Goal: Task Accomplishment & Management: Use online tool/utility

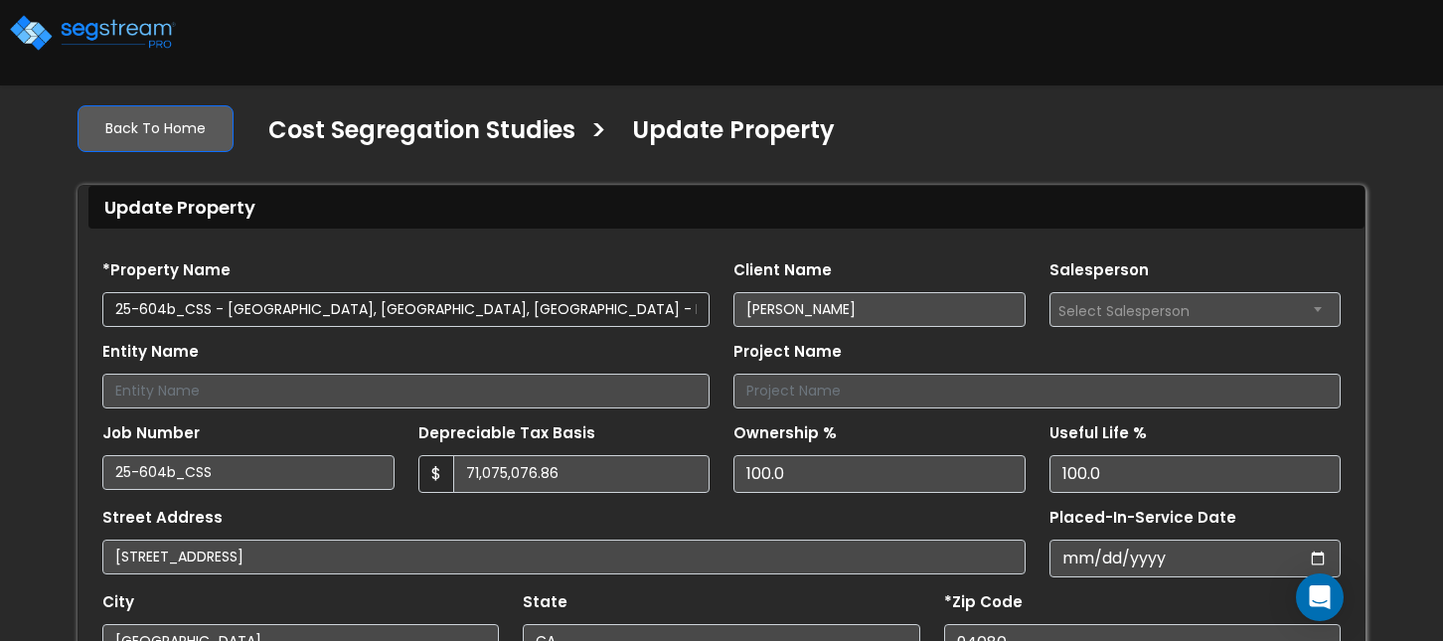
select select "2021"
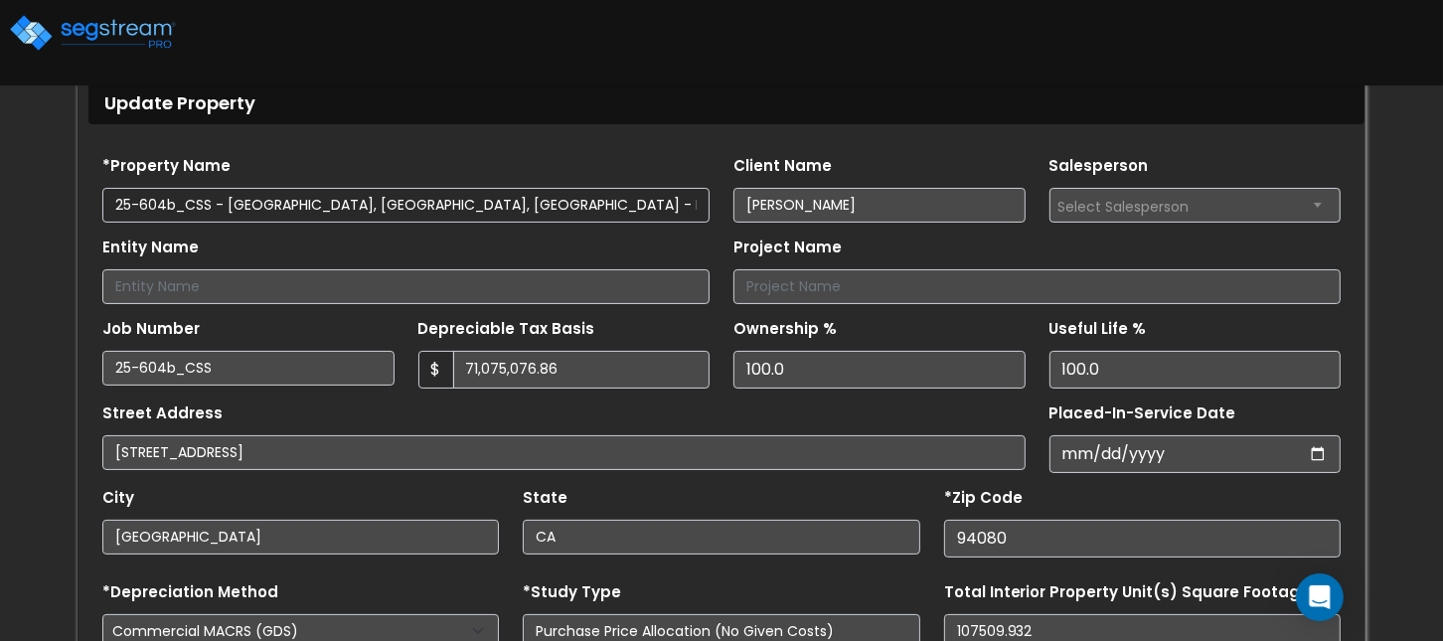
scroll to position [105, 0]
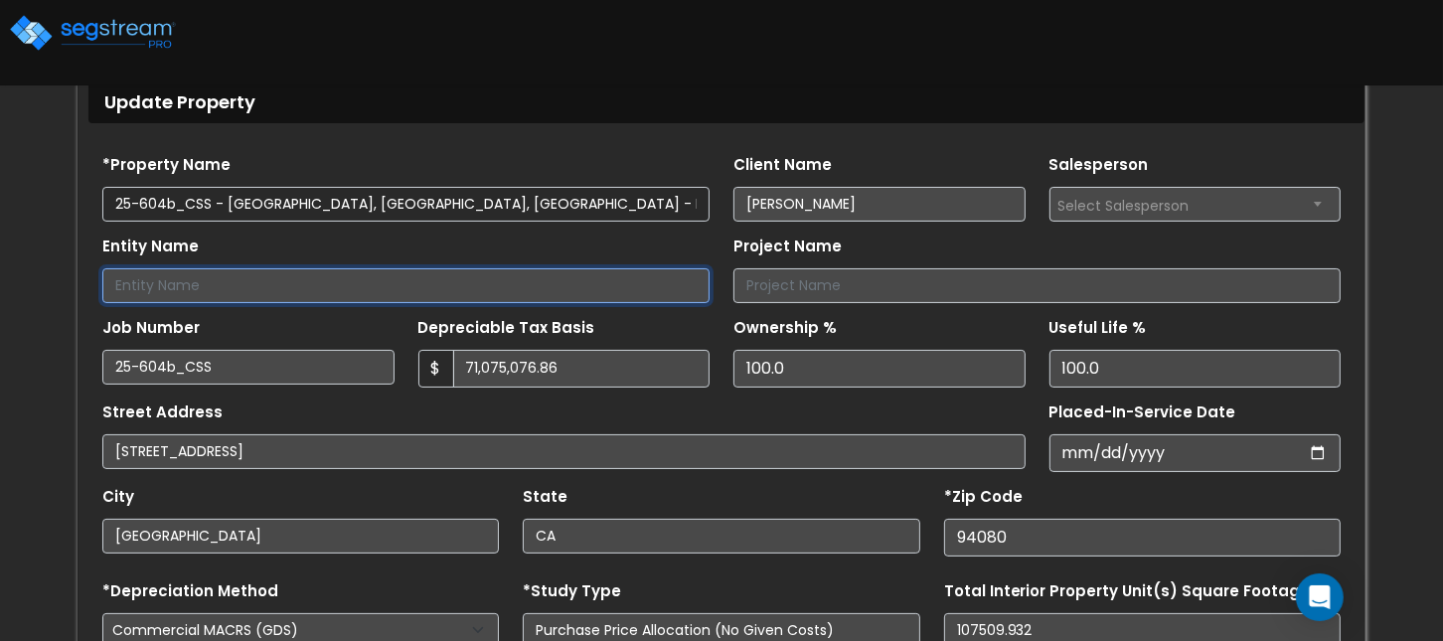
click at [225, 282] on input "Entity Name" at bounding box center [405, 285] width 607 height 35
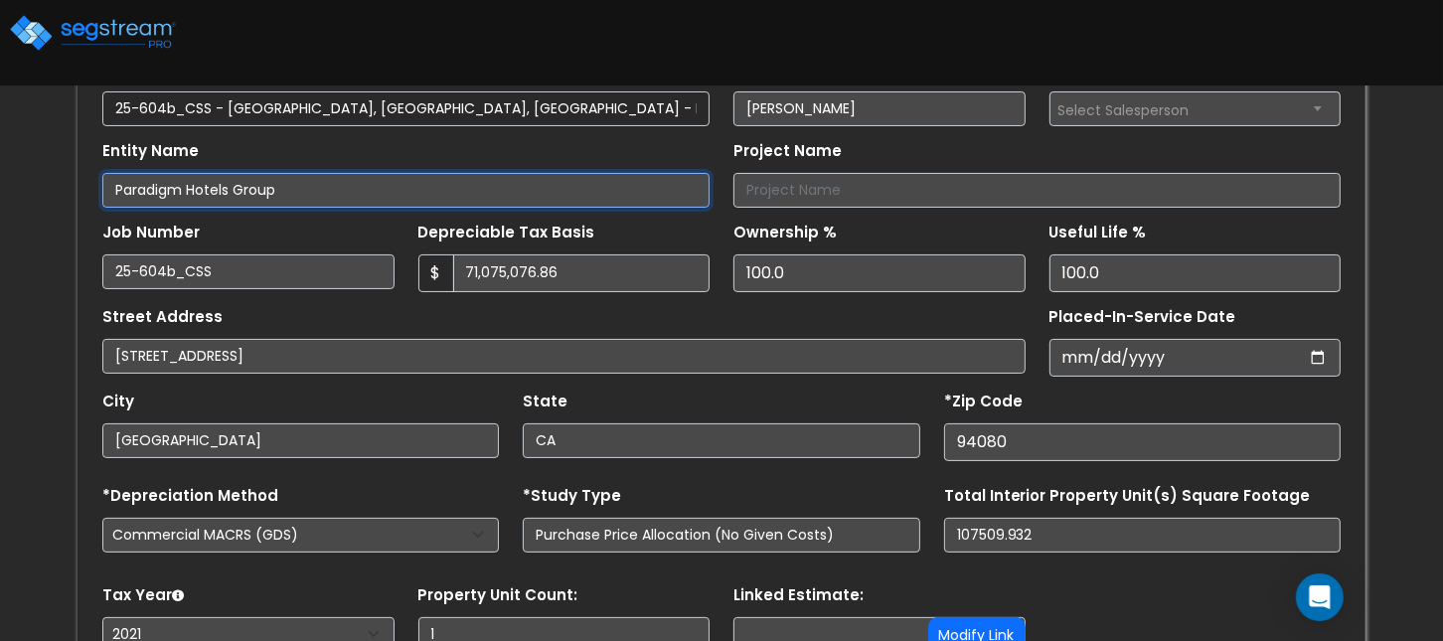
scroll to position [216, 0]
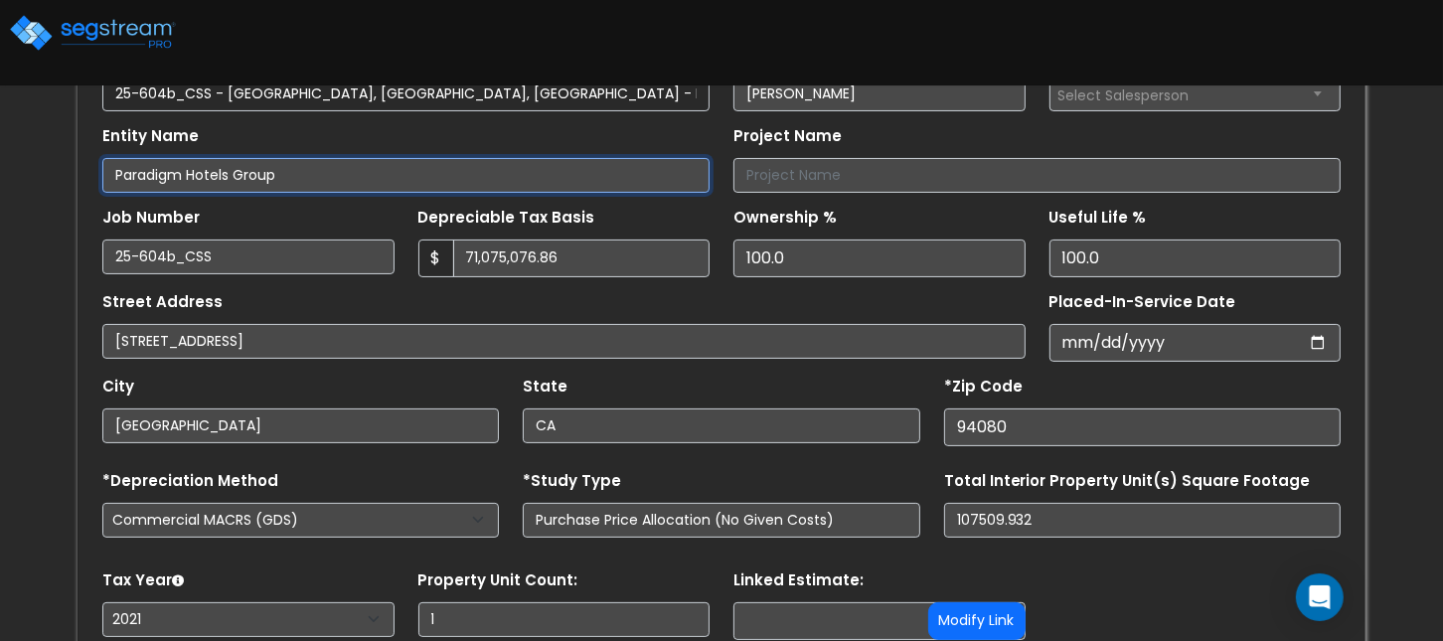
type input "Paradigm Hotels Group"
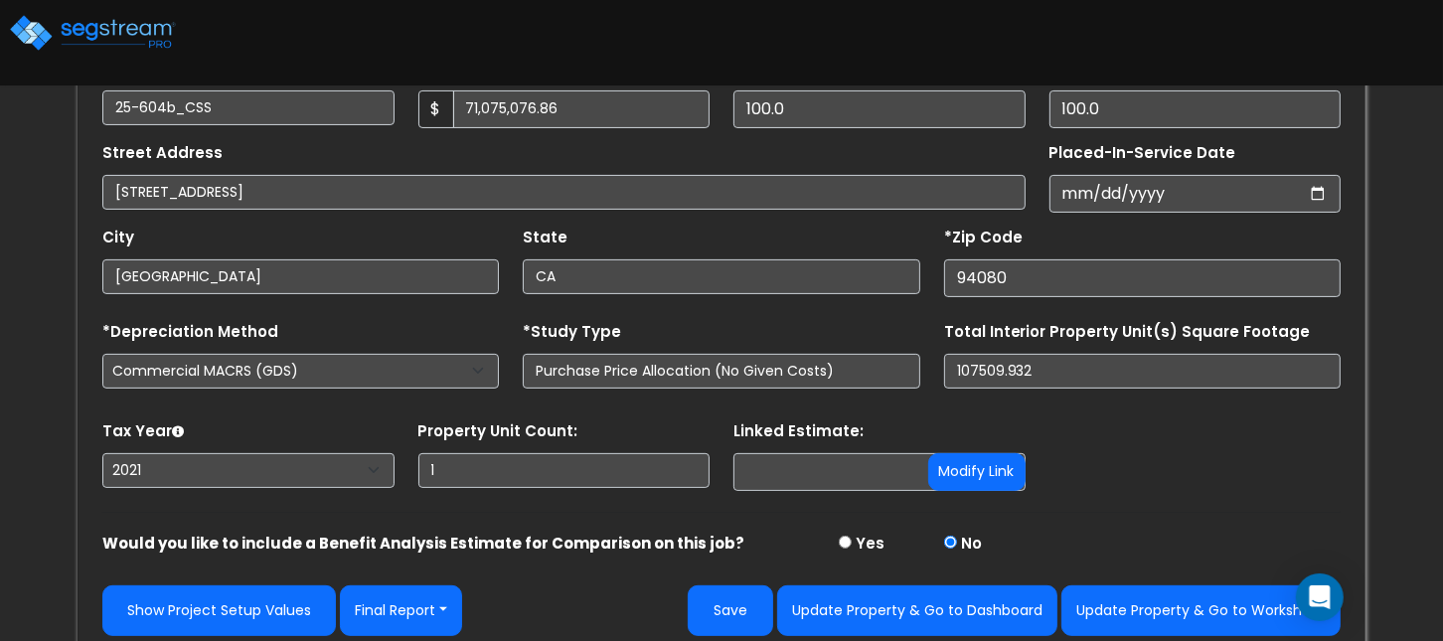
scroll to position [378, 0]
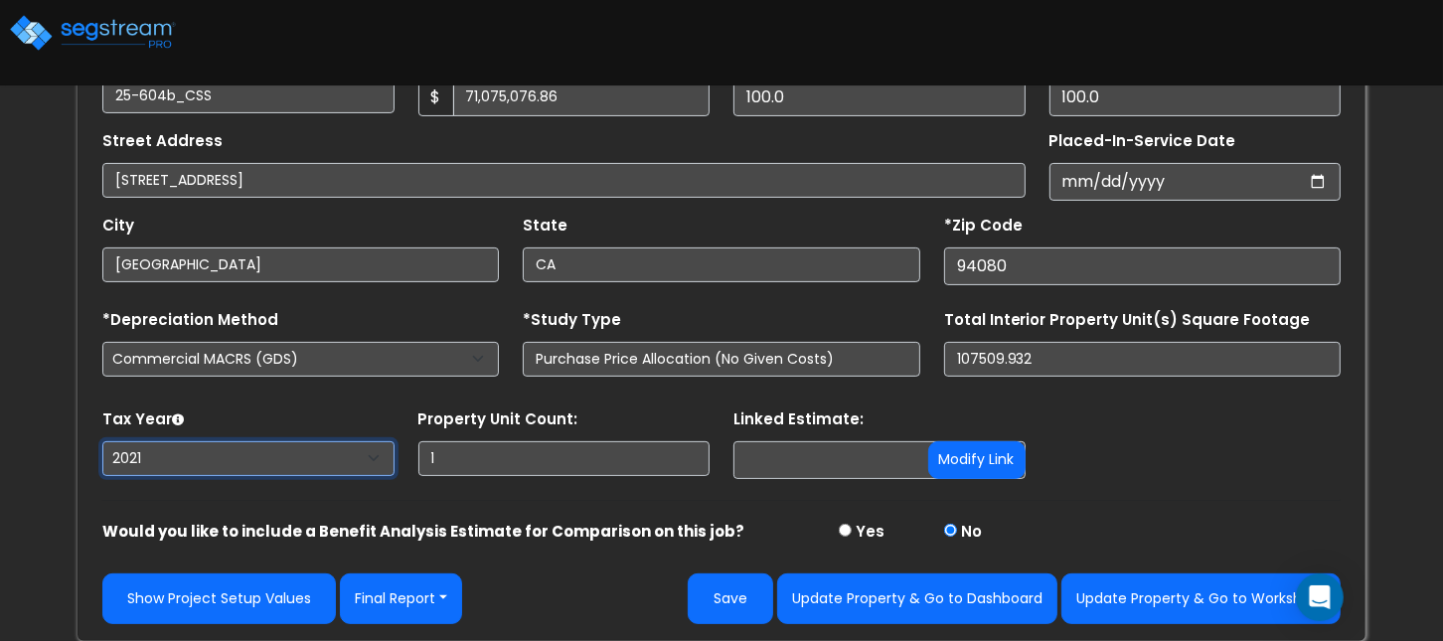
click at [177, 462] on select "2026 2025 2024 2023 2022 2021" at bounding box center [248, 458] width 292 height 35
select select "2024"
click at [102, 441] on select "2026 2025 2024 2023 2022 2021" at bounding box center [248, 458] width 292 height 35
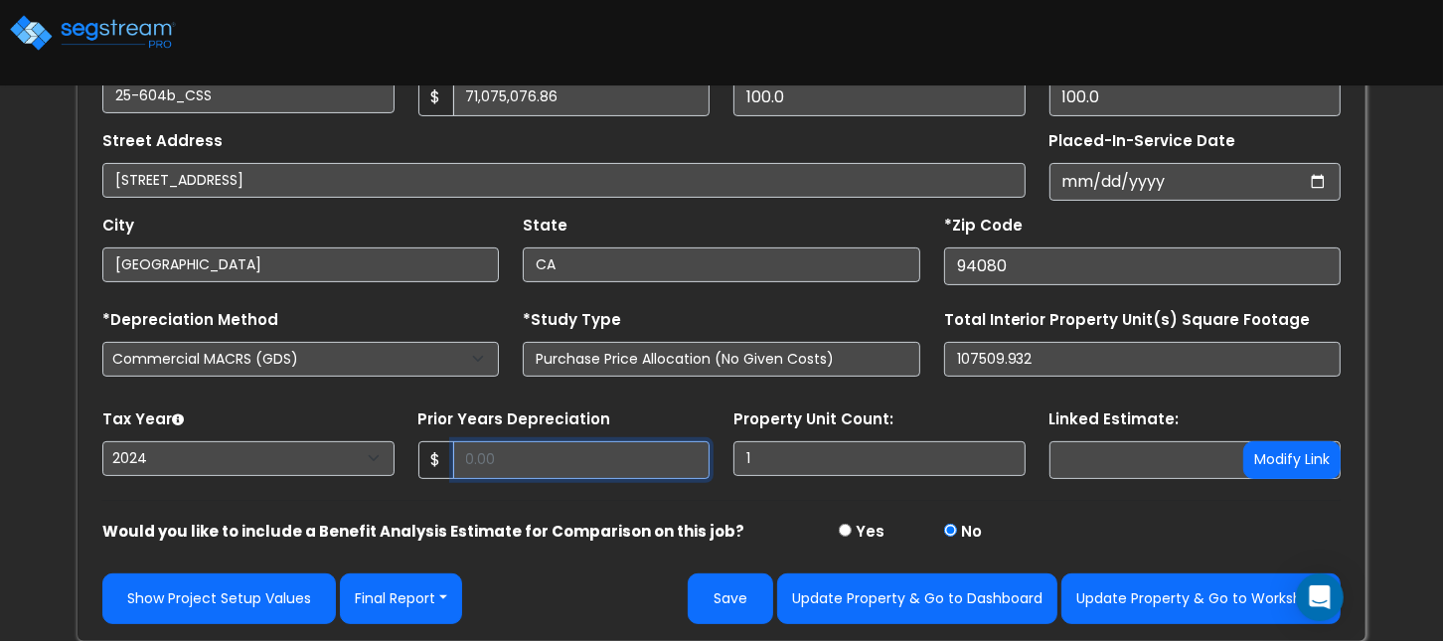
click at [517, 473] on input "Prior Years Depreciation" at bounding box center [581, 460] width 257 height 38
click at [523, 461] on input "Prior Years Depreciation" at bounding box center [581, 460] width 257 height 38
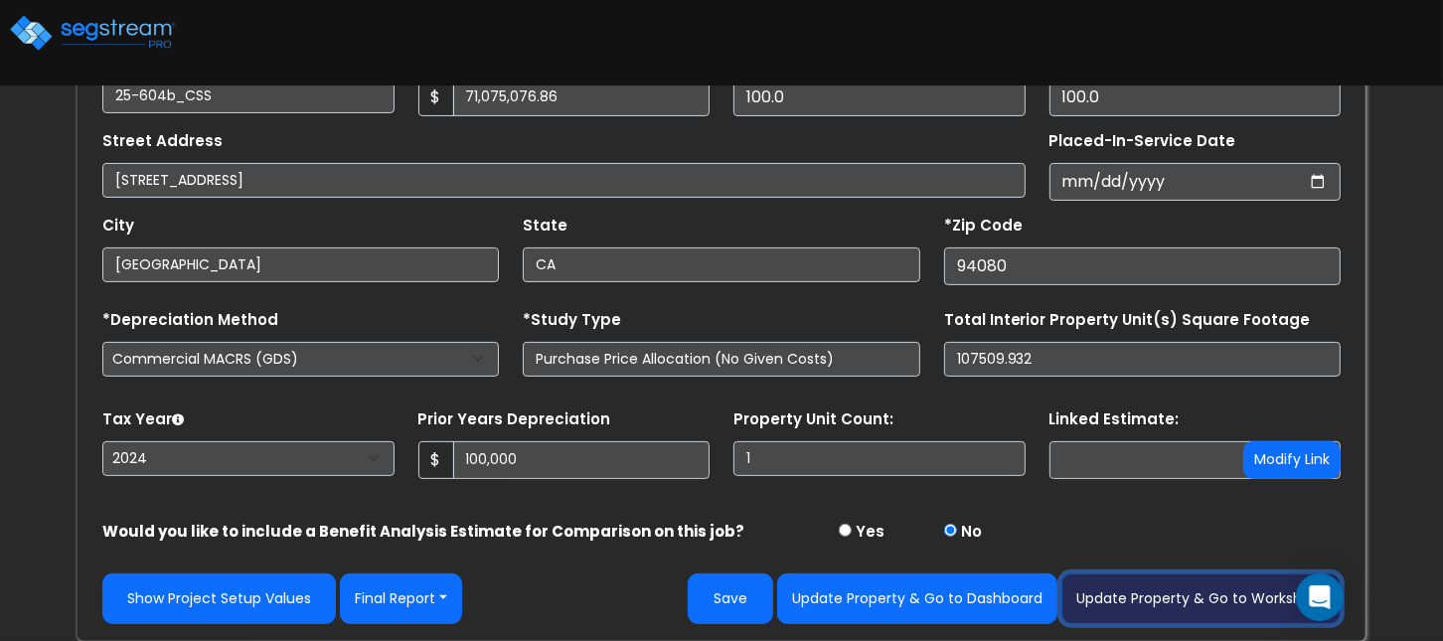
click at [1205, 596] on button "Update Property & Go to Worksheet" at bounding box center [1201, 599] width 279 height 51
type input "100000"
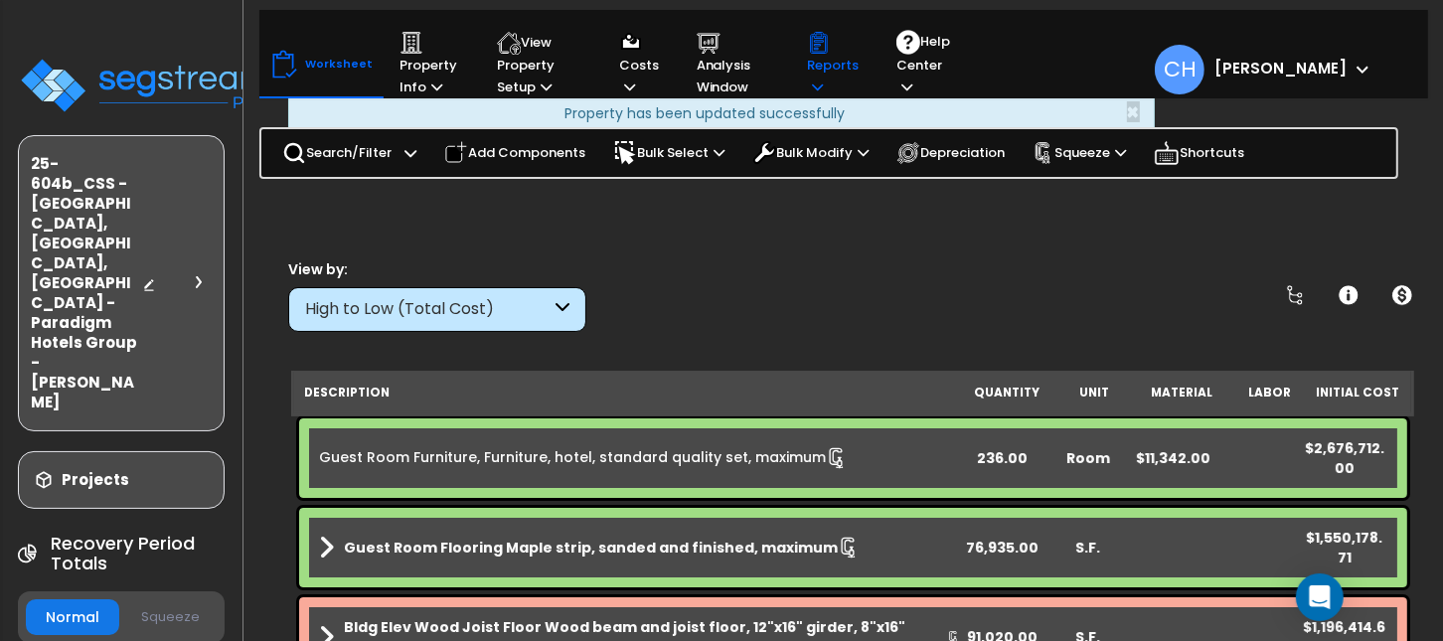
click at [820, 78] on p "Reports" at bounding box center [833, 65] width 52 height 68
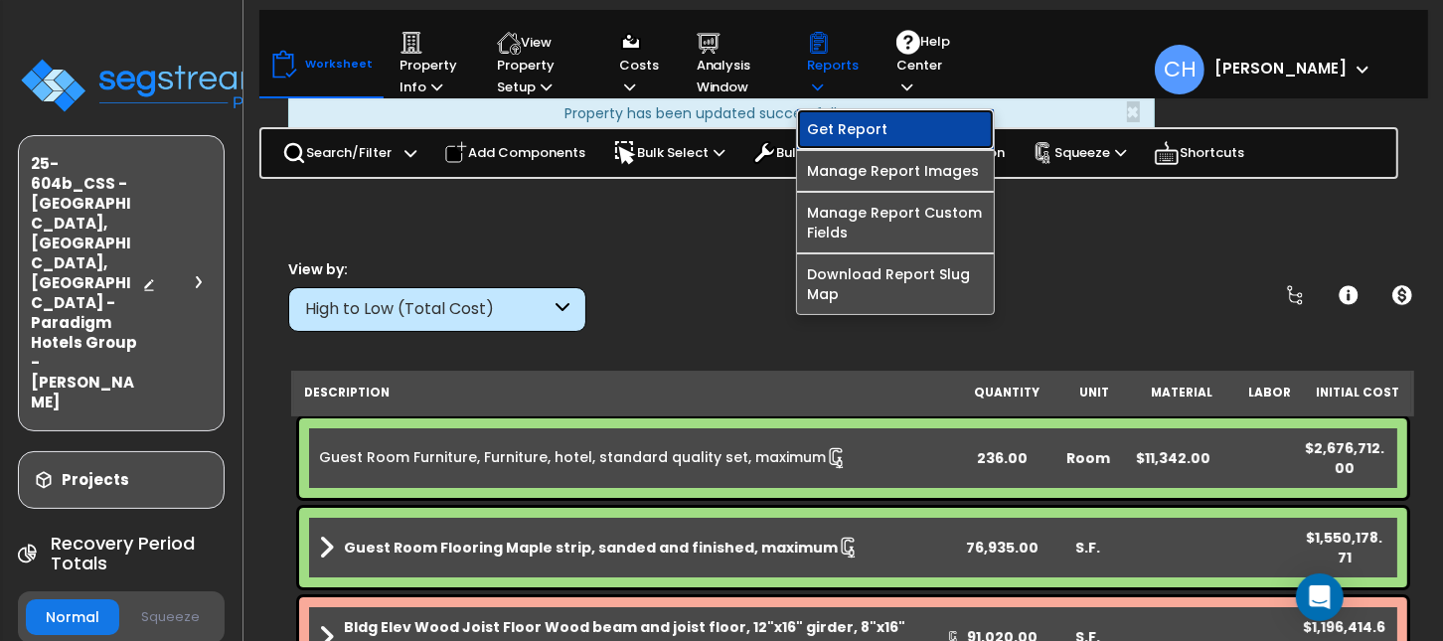
click at [824, 136] on link "Get Report" at bounding box center [895, 129] width 197 height 40
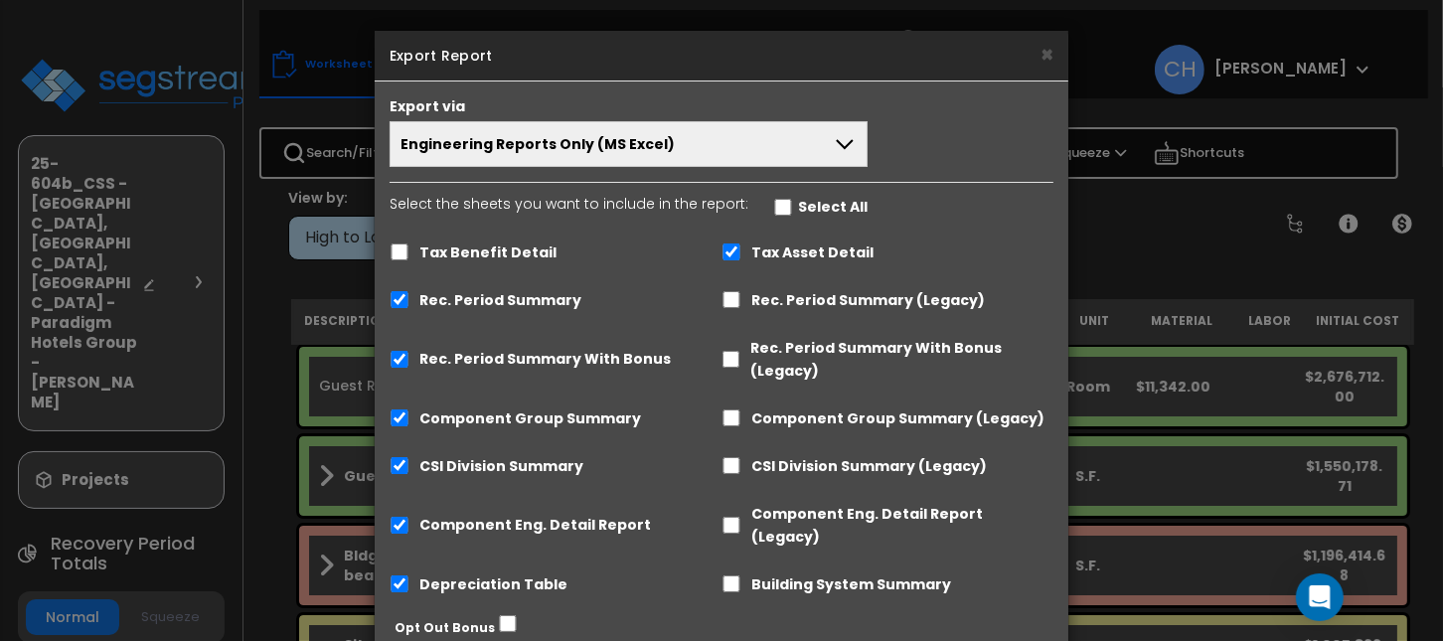
scroll to position [133, 0]
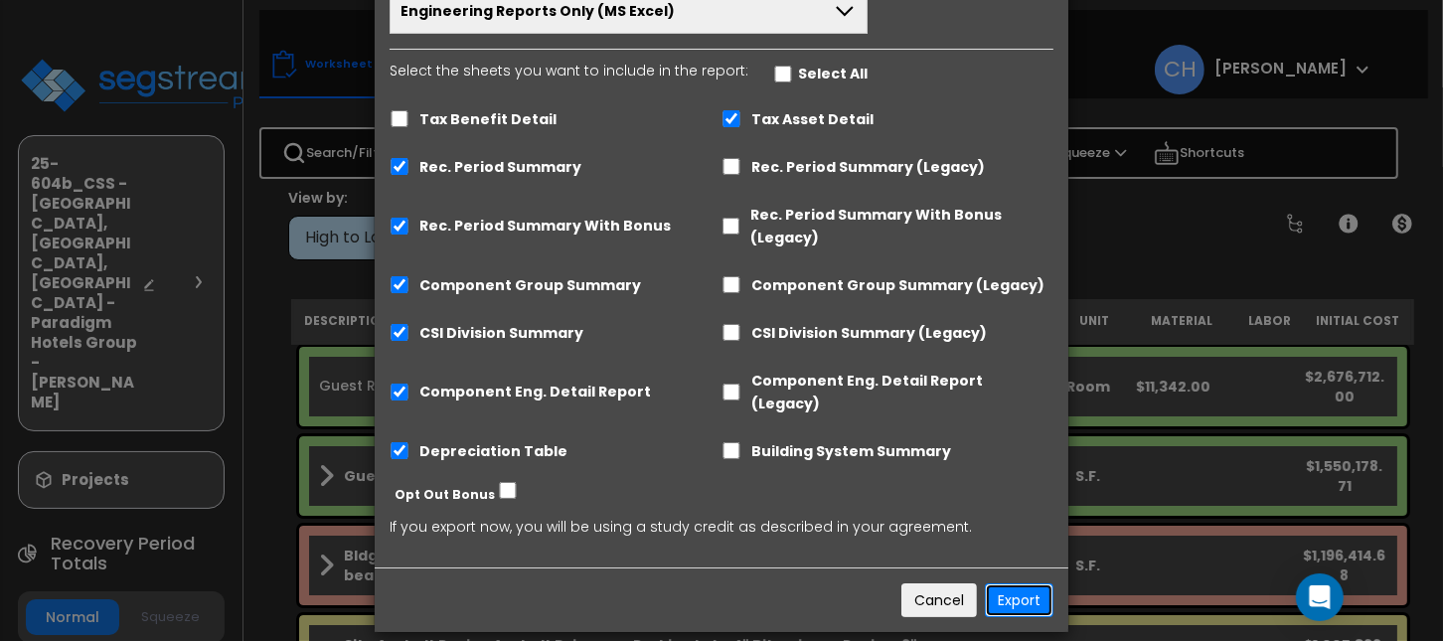
click at [1022, 584] on button "Export" at bounding box center [1019, 601] width 69 height 34
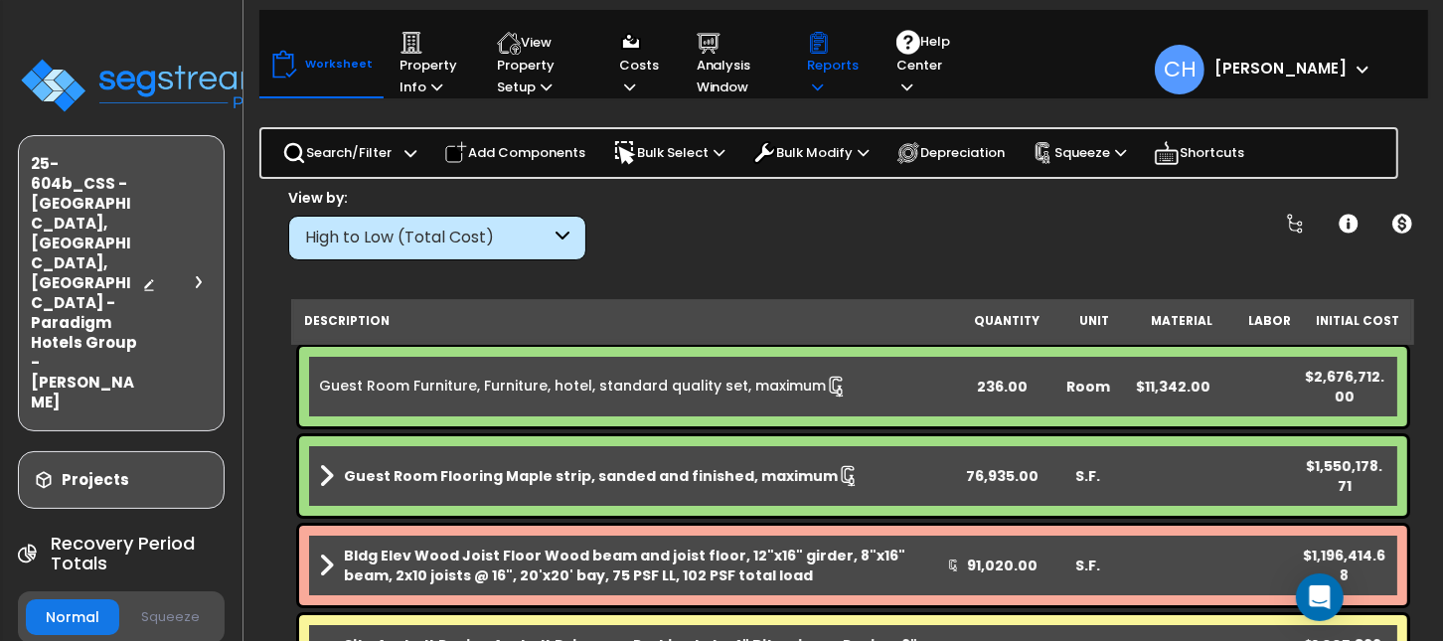
click at [819, 85] on icon at bounding box center [817, 87] width 11 height 13
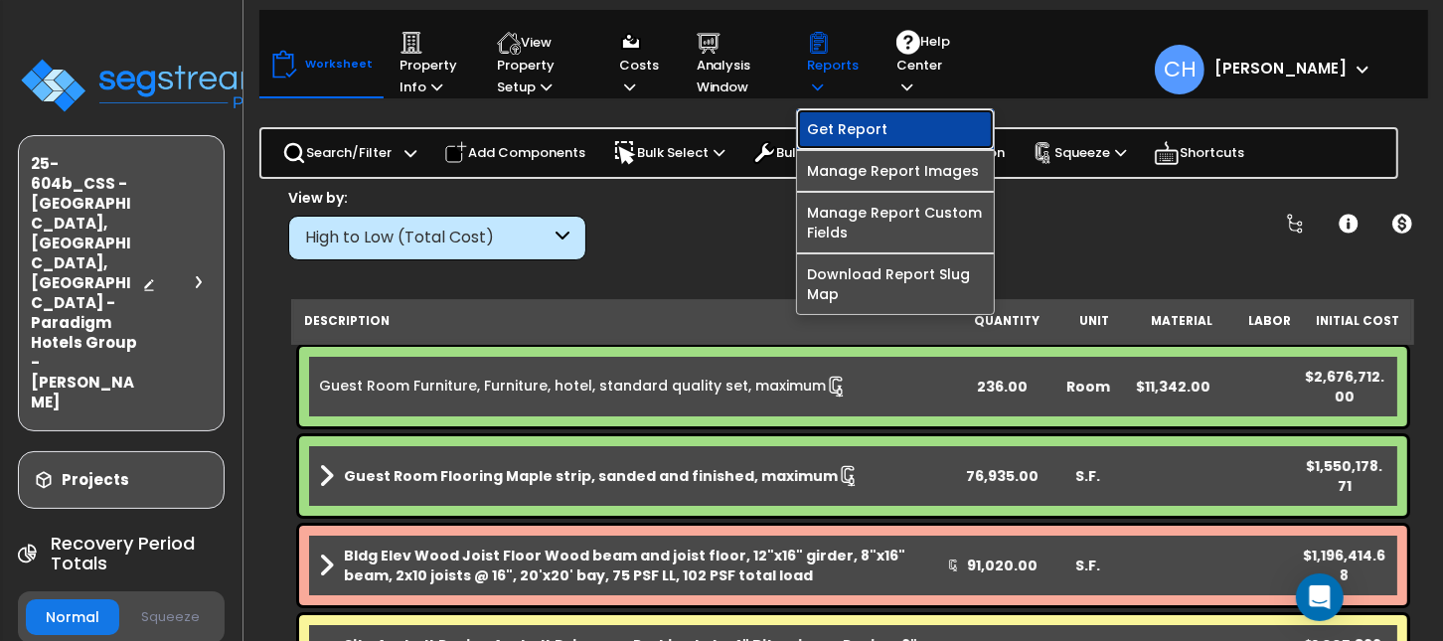
click at [859, 130] on link "Get Report" at bounding box center [895, 129] width 197 height 40
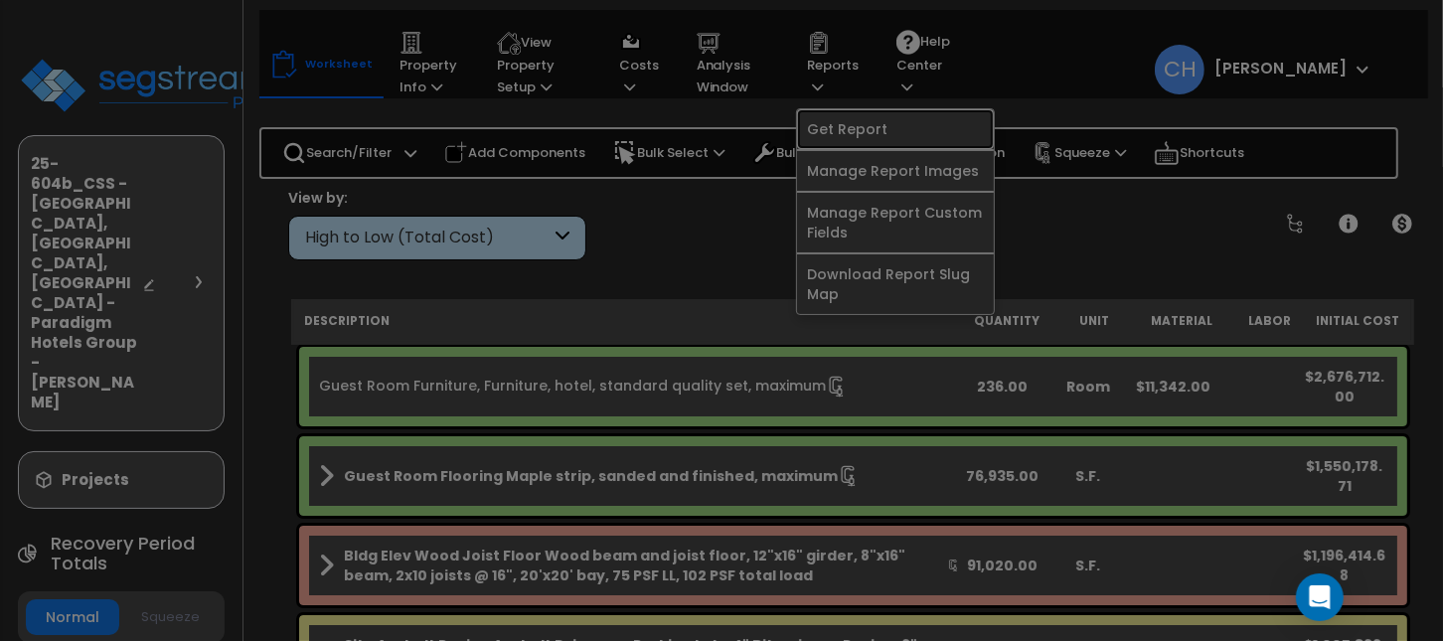
scroll to position [0, 0]
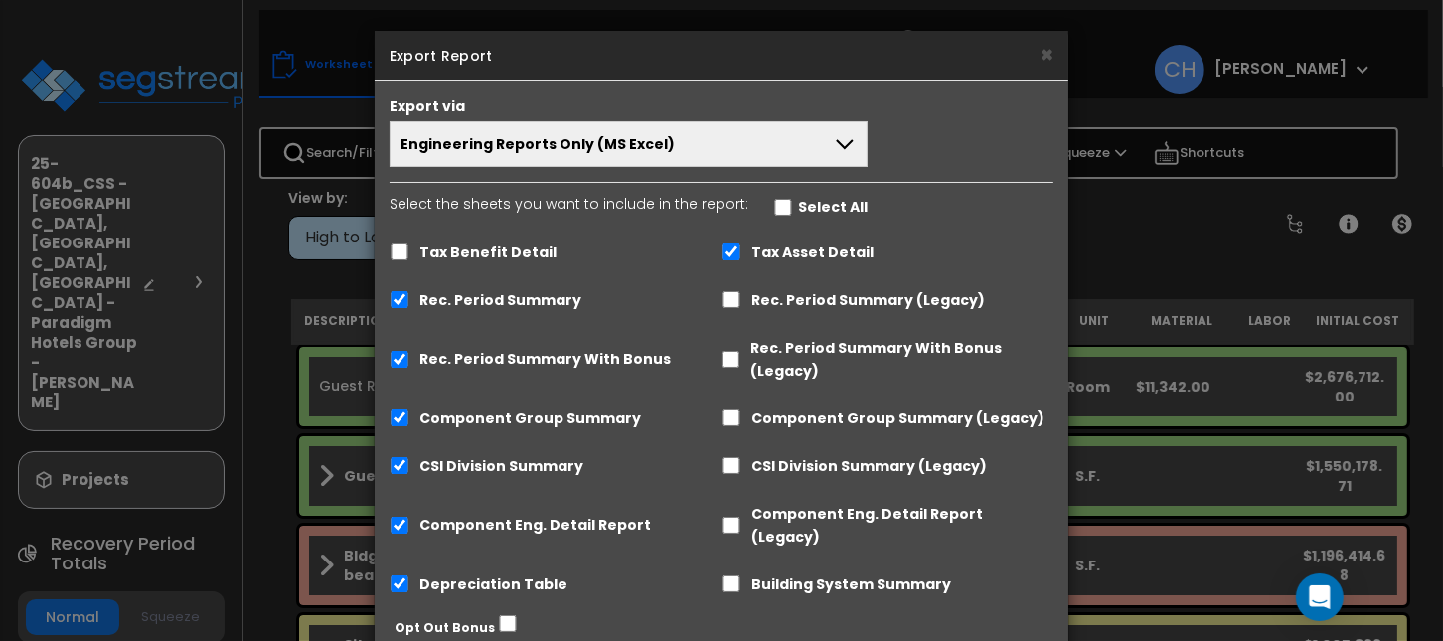
click at [587, 153] on span "Engineering Reports Only (MS Excel)" at bounding box center [538, 144] width 274 height 20
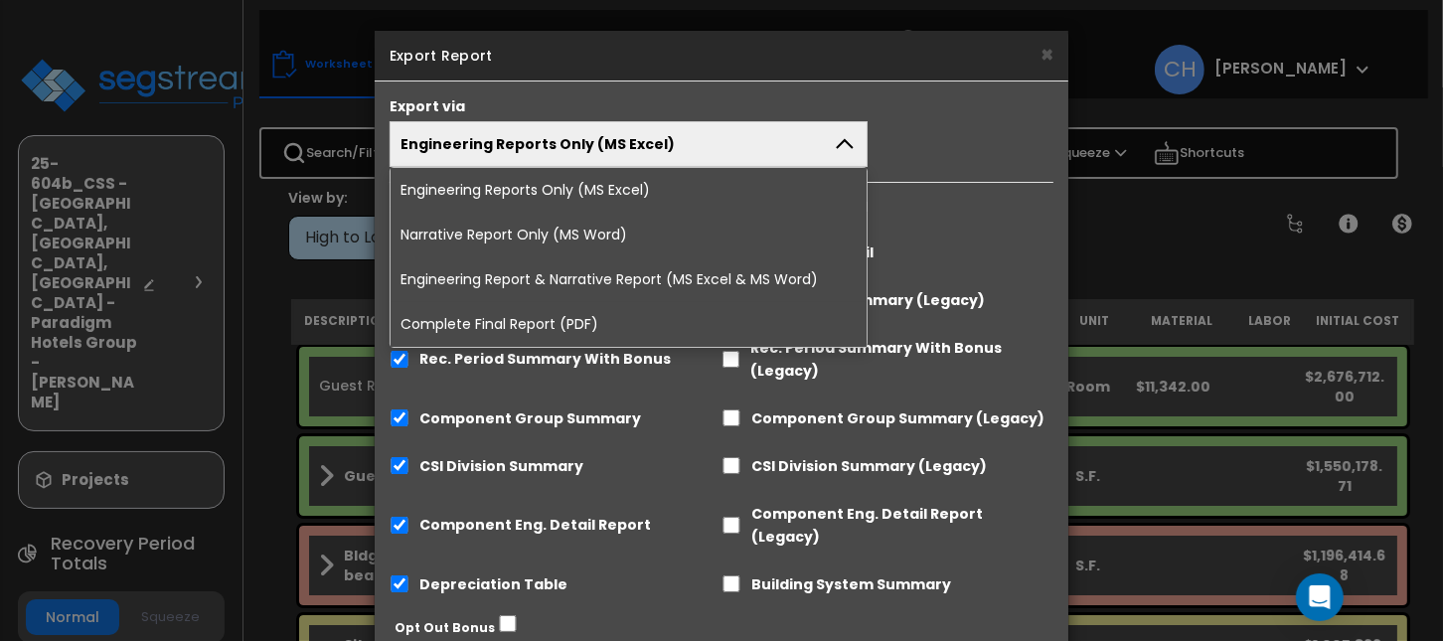
click at [523, 325] on li "Complete Final Report (PDF)" at bounding box center [629, 324] width 476 height 45
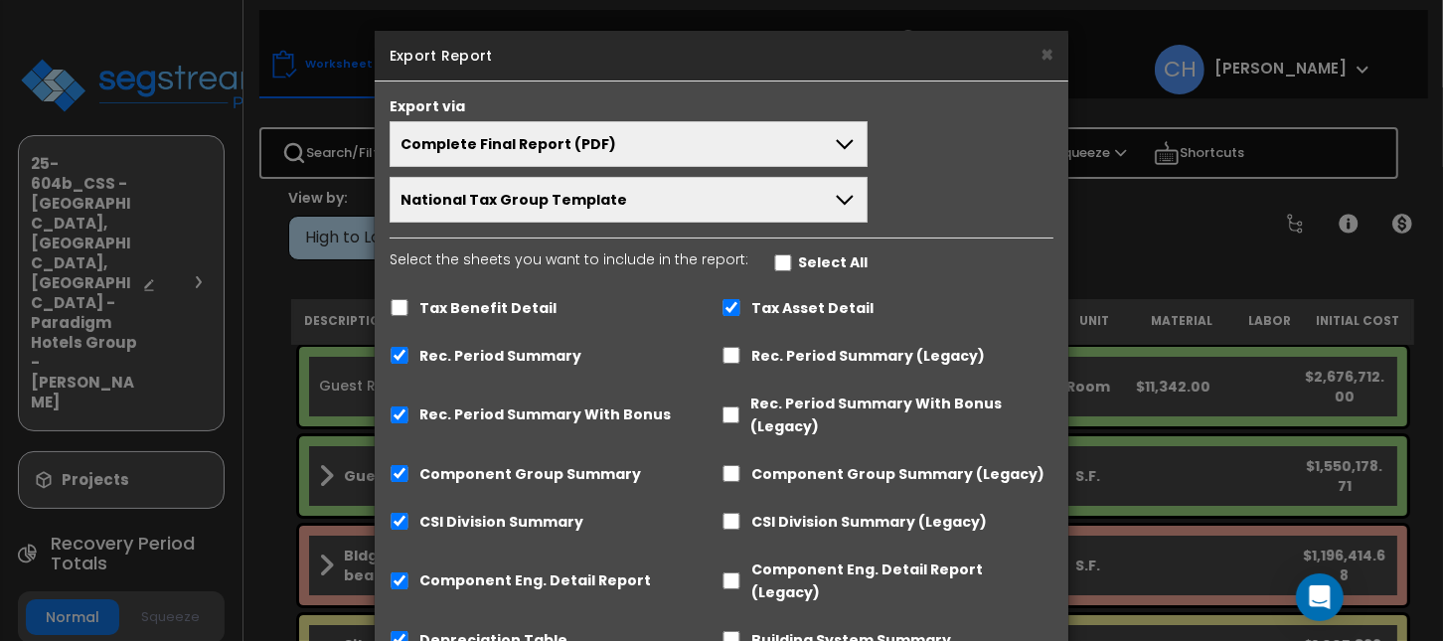
scroll to position [165, 0]
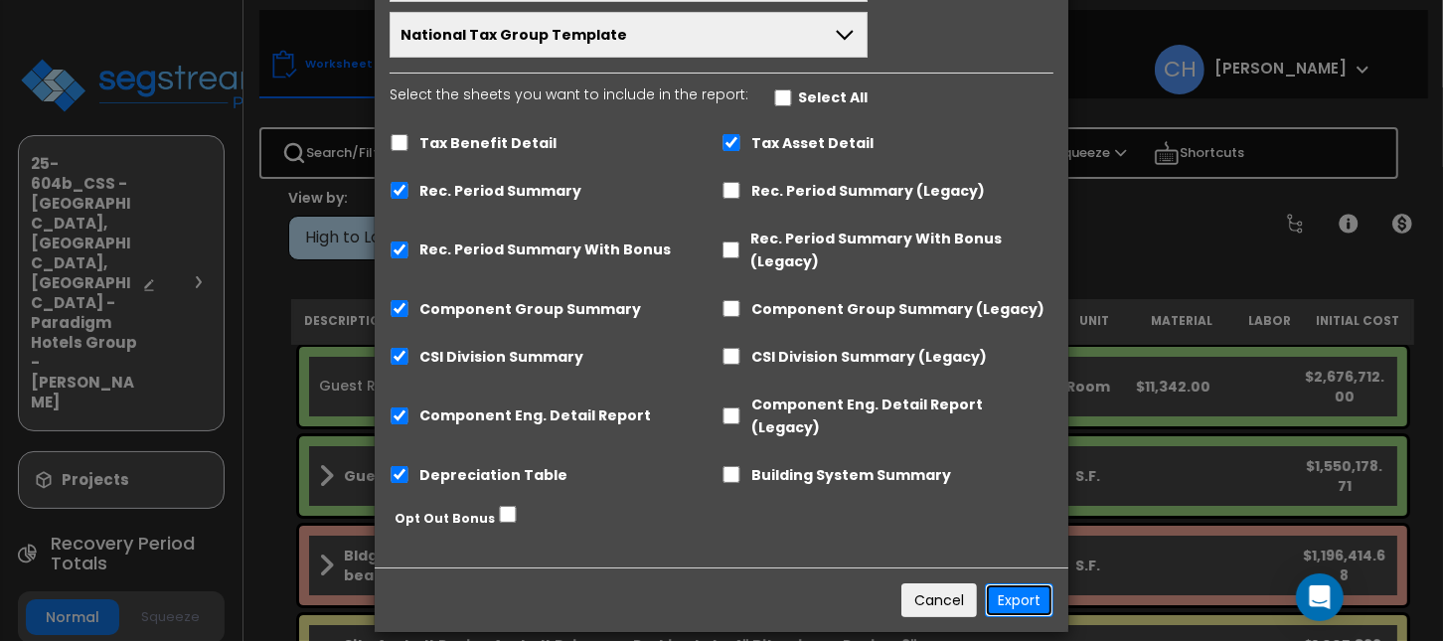
click at [1019, 584] on button "Export" at bounding box center [1019, 601] width 69 height 34
